Goal: Information Seeking & Learning: Learn about a topic

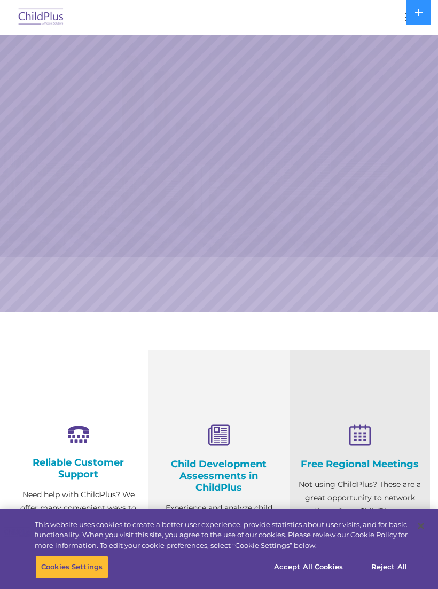
select select "MEDIUM"
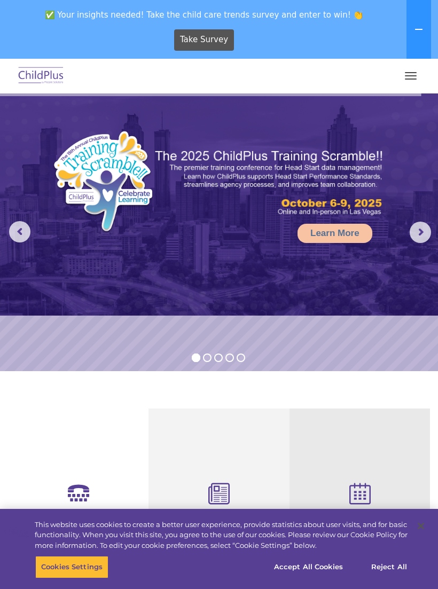
click at [410, 75] on button "button" at bounding box center [410, 75] width 22 height 17
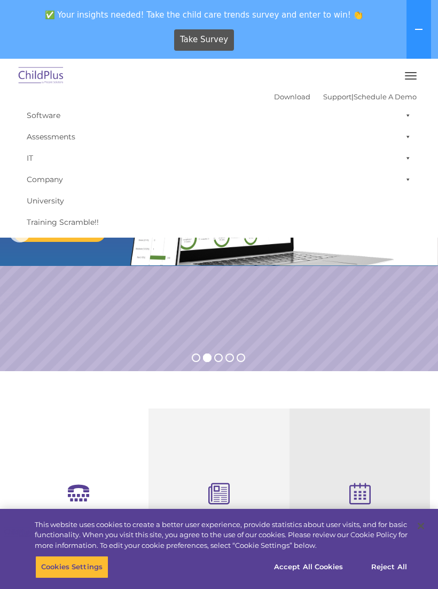
click at [145, 331] on rs-slide "Request a Demo The Future of ChildPlus is Here! Boost your productivity and str…" at bounding box center [219, 232] width 438 height 278
click at [46, 71] on img at bounding box center [41, 76] width 50 height 25
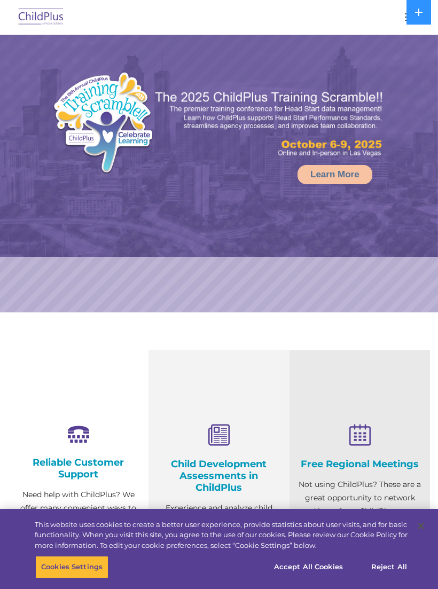
select select "MEDIUM"
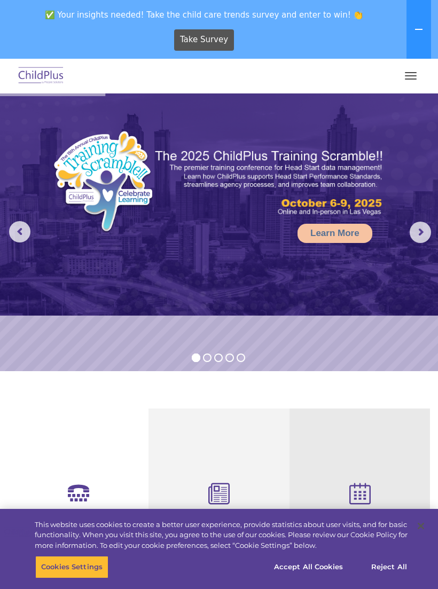
click at [425, 227] on rs-arrow at bounding box center [420, 232] width 21 height 21
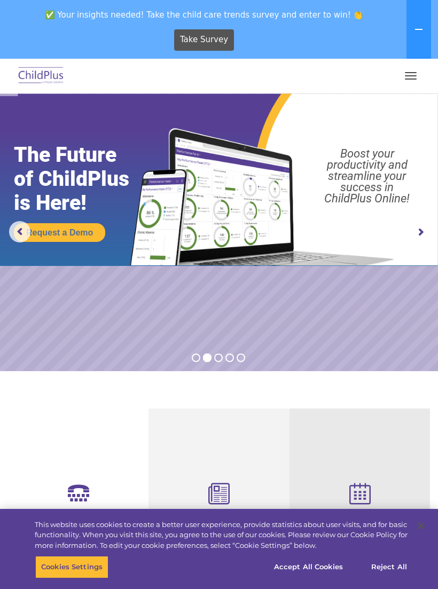
click at [423, 238] on rs-arrow at bounding box center [420, 232] width 21 height 21
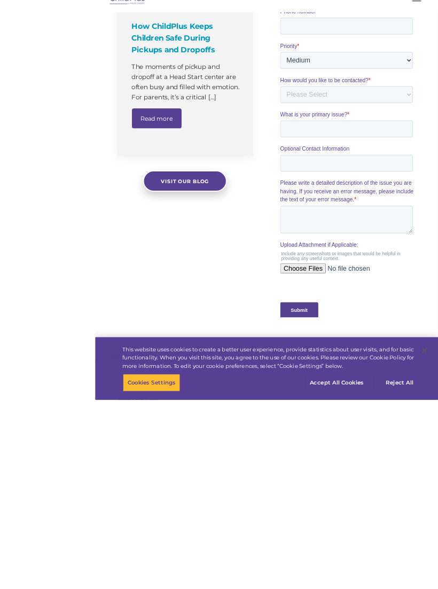
scroll to position [976, 0]
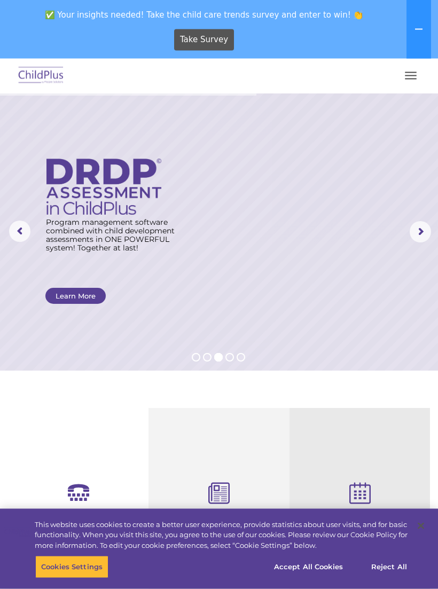
scroll to position [0, 0]
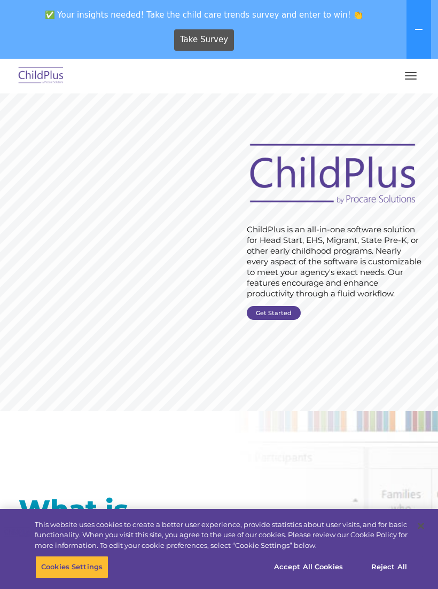
click at [423, 35] on button at bounding box center [418, 29] width 25 height 59
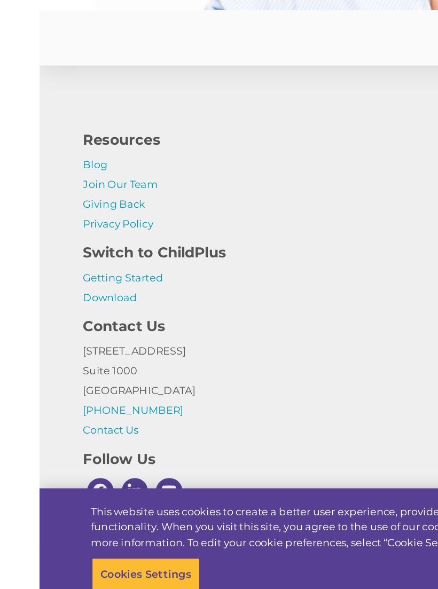
scroll to position [2855, 0]
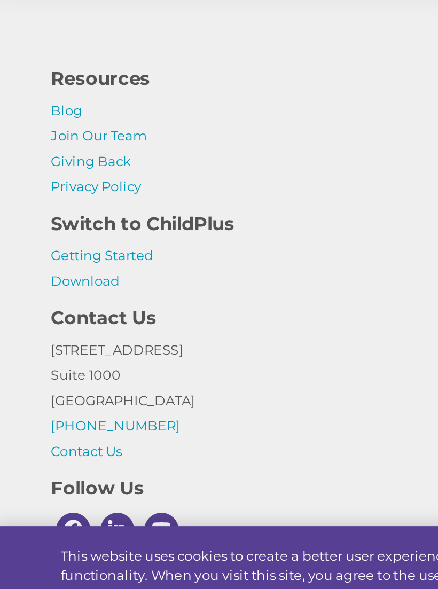
click at [58, 375] on link "Download" at bounding box center [47, 379] width 36 height 9
